Goal: Task Accomplishment & Management: Use online tool/utility

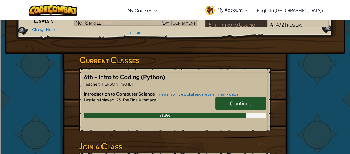
scroll to position [69, 0]
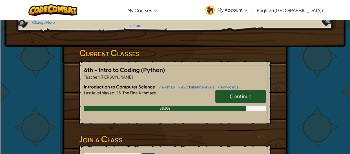
click at [225, 99] on link "Continue" at bounding box center [240, 96] width 51 height 13
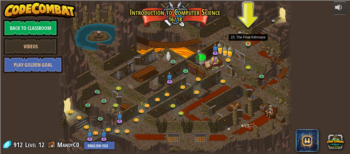
click at [246, 41] on img at bounding box center [248, 38] width 5 height 12
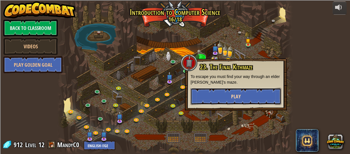
click at [223, 96] on button "Play" at bounding box center [236, 96] width 91 height 17
